Goal: Find contact information: Find contact information

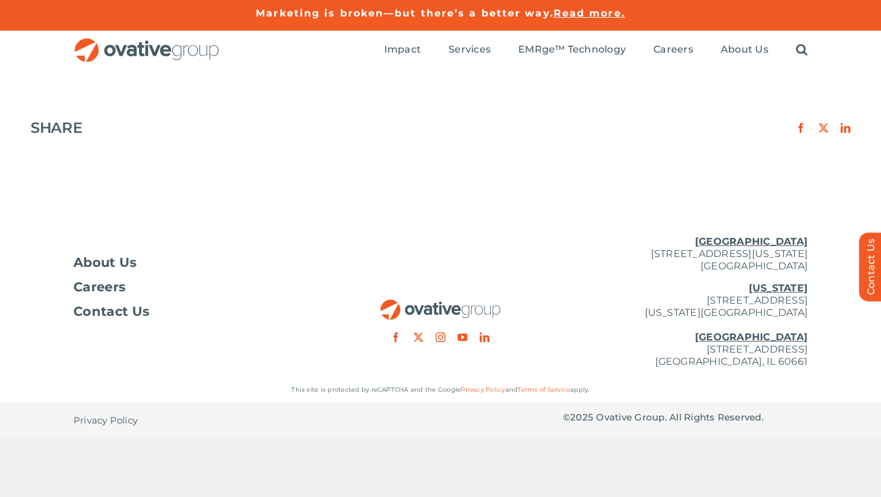
click at [170, 50] on img "OG_Full_horizontal_RGB" at bounding box center [146, 50] width 147 height 25
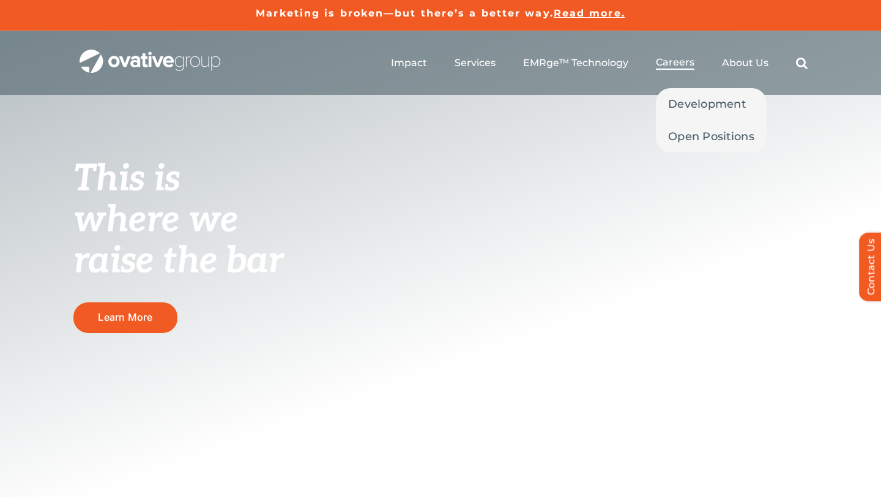
click at [671, 59] on span "Careers" at bounding box center [674, 62] width 39 height 12
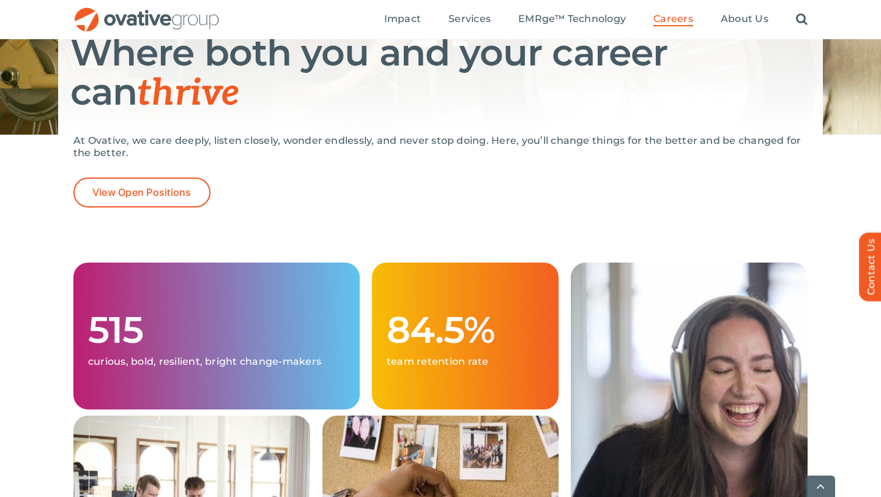
scroll to position [209, 0]
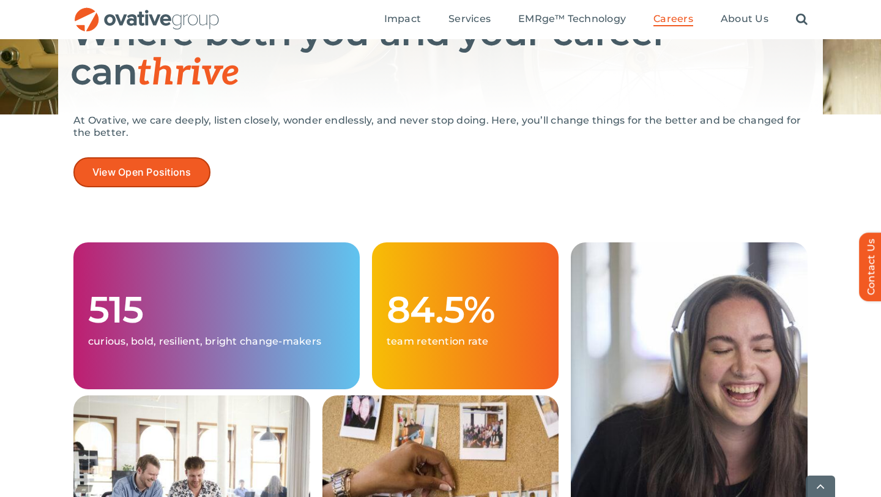
click at [176, 171] on span "View Open Positions" at bounding box center [141, 172] width 99 height 12
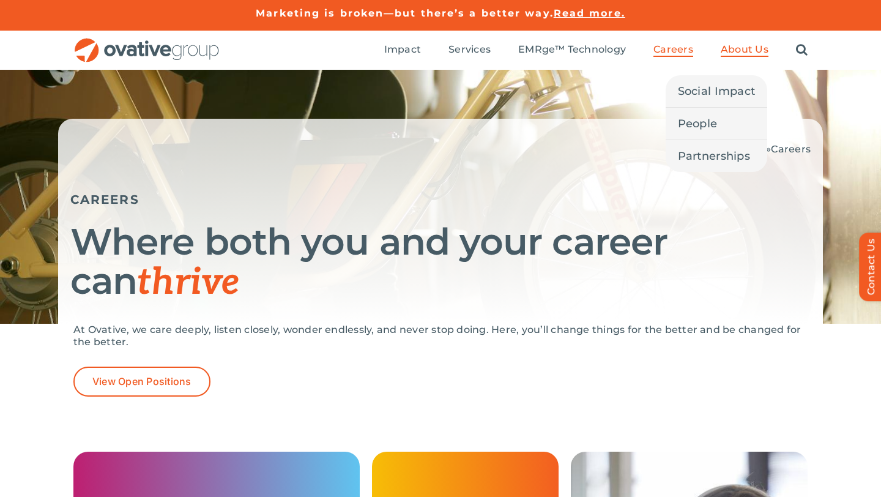
click at [747, 45] on span "About Us" at bounding box center [744, 49] width 48 height 12
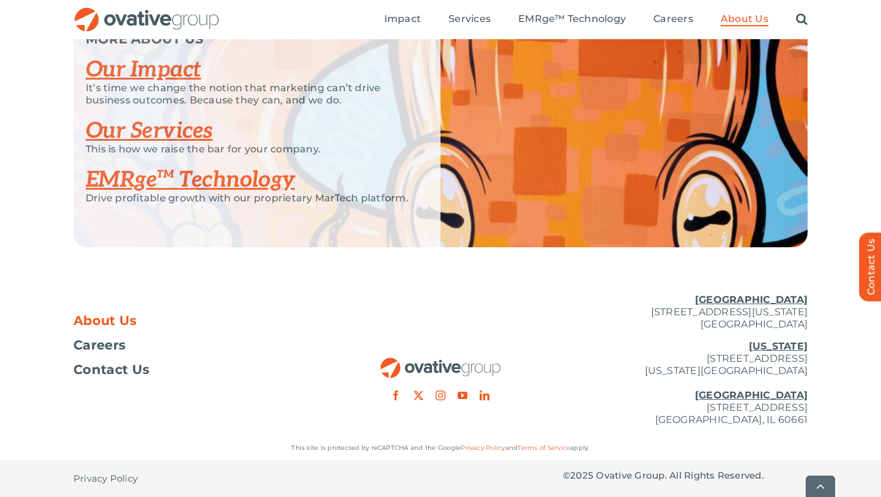
scroll to position [2646, 0]
drag, startPoint x: 615, startPoint y: 409, endPoint x: 811, endPoint y: 431, distance: 196.9
click at [811, 431] on div "About Us Careers Contact Us Minneapolis 729 Washington Avenue N, Suite 1000 Min…" at bounding box center [440, 360] width 881 height 152
copy p "224 North Desplaines Street, Suite 200 Chicago, IL 60661"
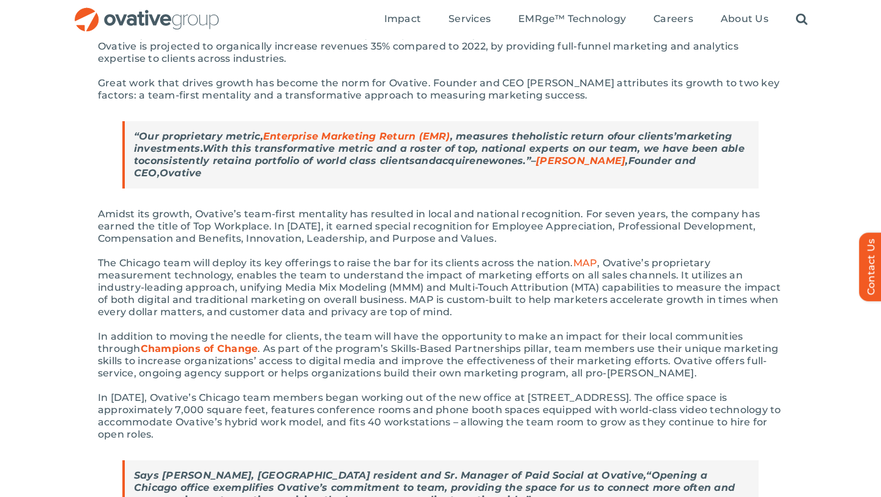
scroll to position [390, 0]
